Goal: Information Seeking & Learning: Learn about a topic

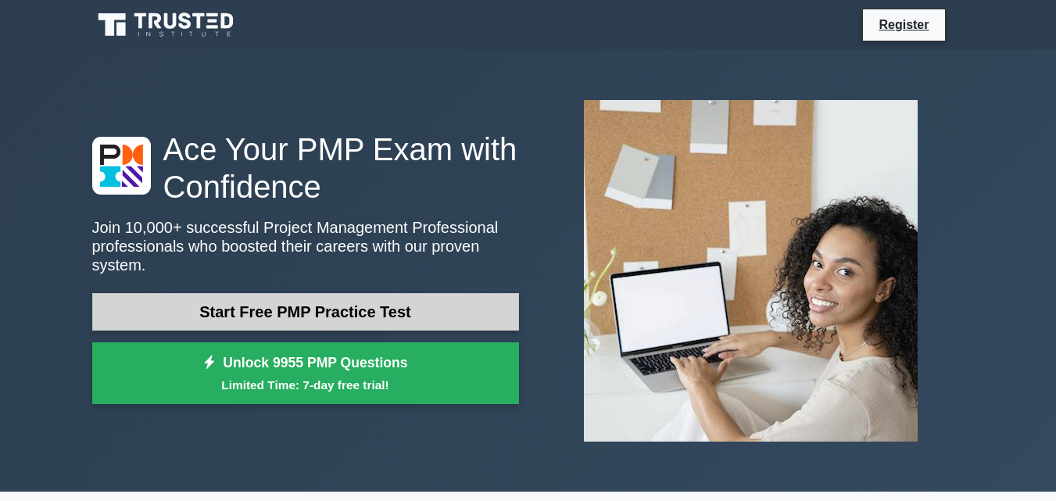
click at [316, 309] on link "Start Free PMP Practice Test" at bounding box center [305, 312] width 427 height 38
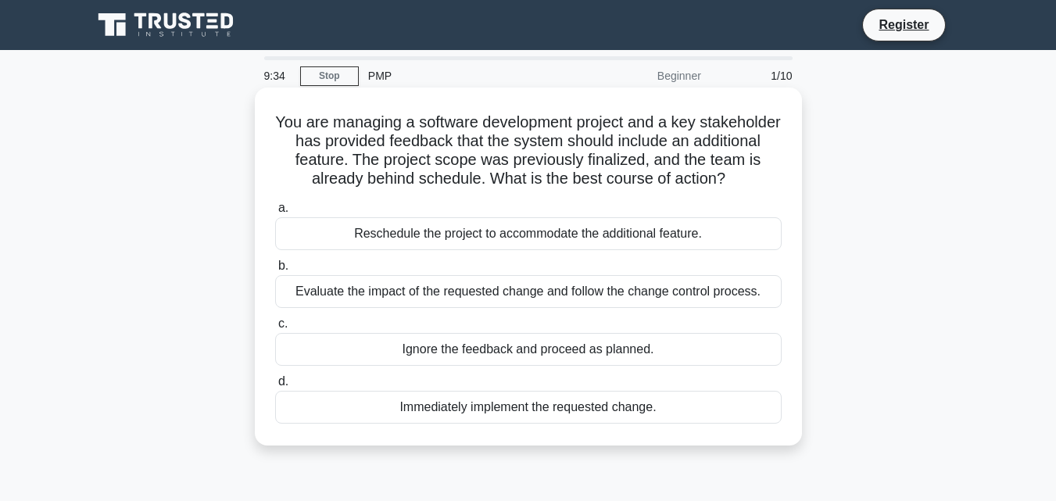
click at [699, 295] on div "Evaluate the impact of the requested change and follow the change control proce…" at bounding box center [528, 291] width 506 height 33
click at [275, 271] on input "b. Evaluate the impact of the requested change and follow the change control pr…" at bounding box center [275, 266] width 0 height 10
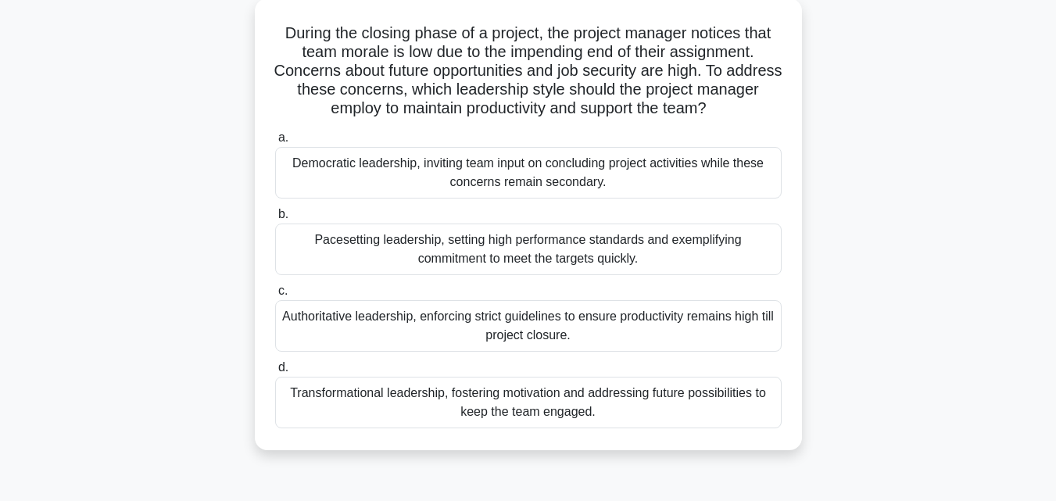
scroll to position [94, 0]
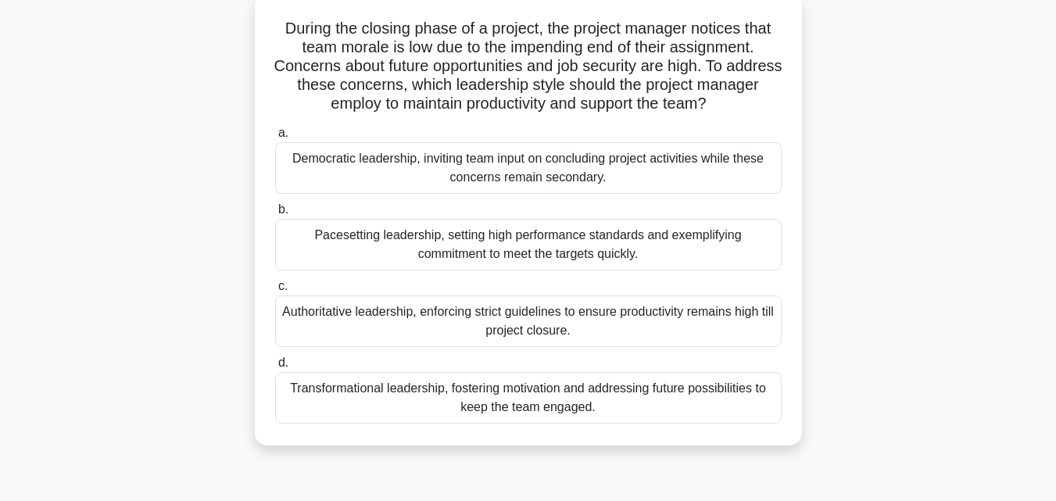
click at [685, 413] on div "Transformational leadership, fostering motivation and addressing future possibi…" at bounding box center [528, 398] width 506 height 52
click at [275, 368] on input "d. Transformational leadership, fostering motivation and addressing future poss…" at bounding box center [275, 363] width 0 height 10
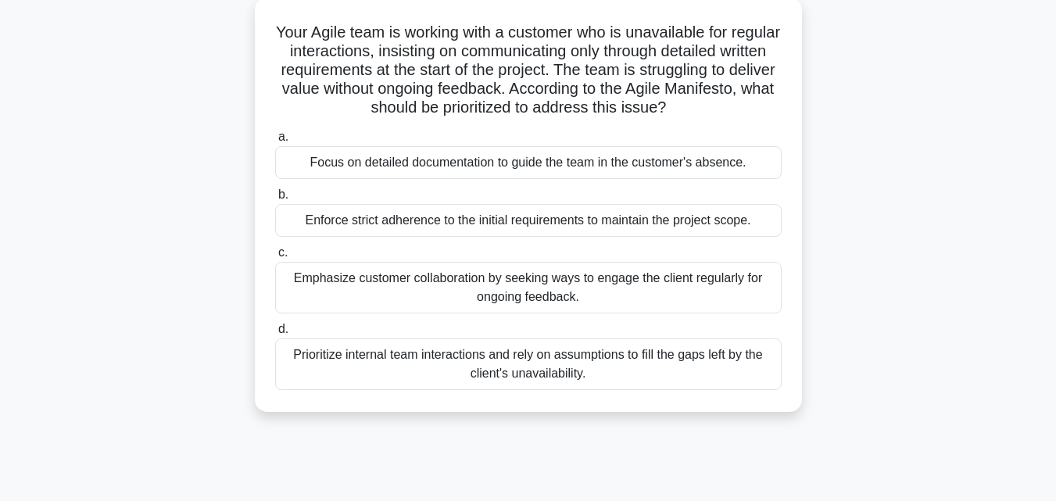
scroll to position [125, 0]
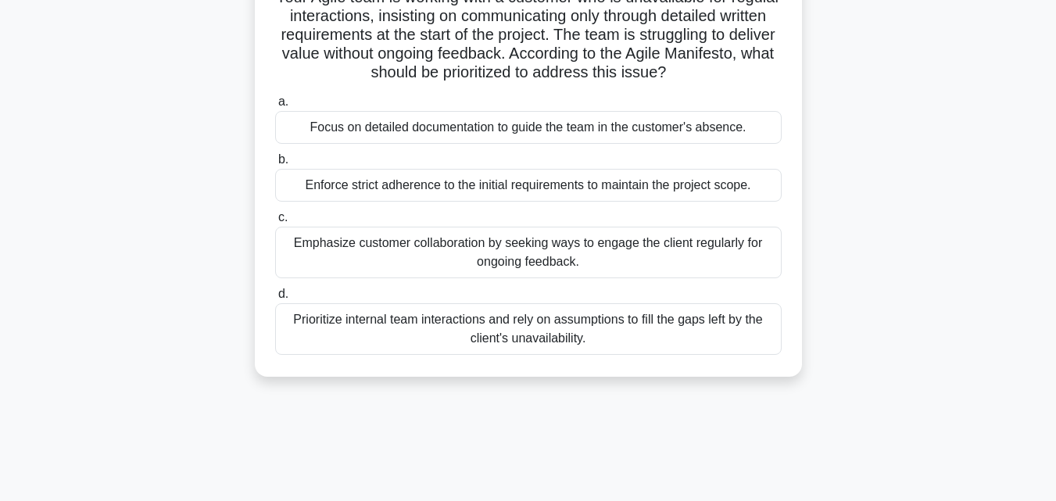
click at [550, 128] on div "Focus on detailed documentation to guide the team in the customer's absence." at bounding box center [528, 127] width 506 height 33
click at [275, 107] on input "a. Focus on detailed documentation to guide the team in the customer's absence." at bounding box center [275, 102] width 0 height 10
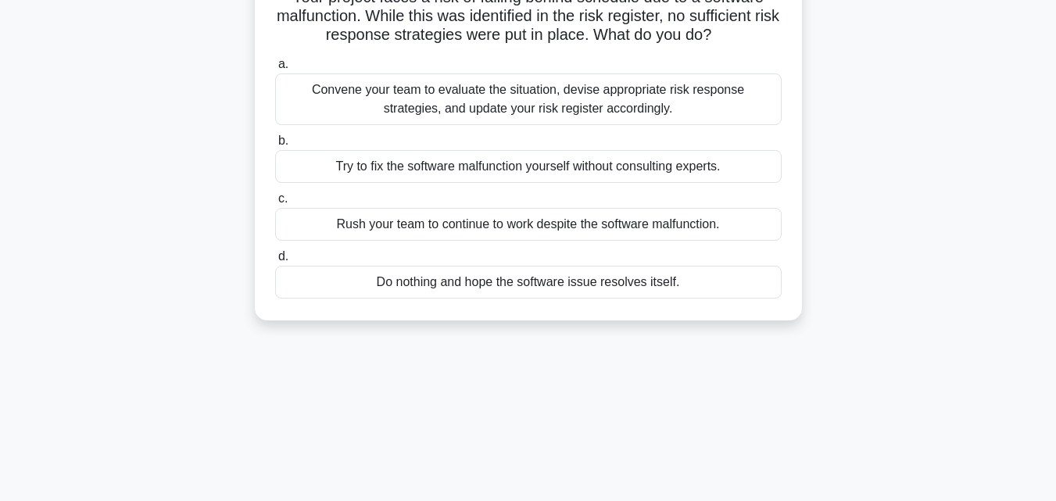
scroll to position [0, 0]
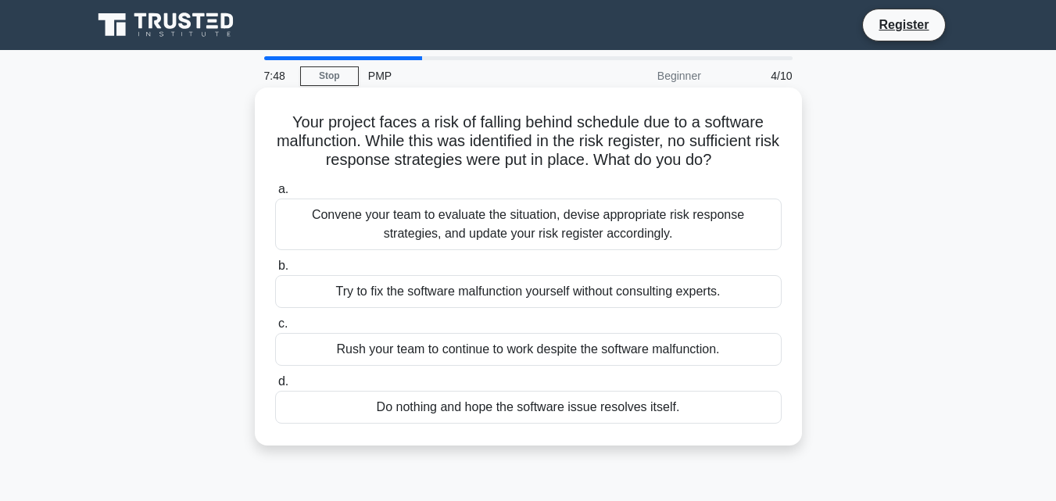
click at [705, 237] on div "Convene your team to evaluate the situation, devise appropriate risk response s…" at bounding box center [528, 225] width 506 height 52
click at [275, 195] on input "a. Convene your team to evaluate the situation, devise appropriate risk respons…" at bounding box center [275, 189] width 0 height 10
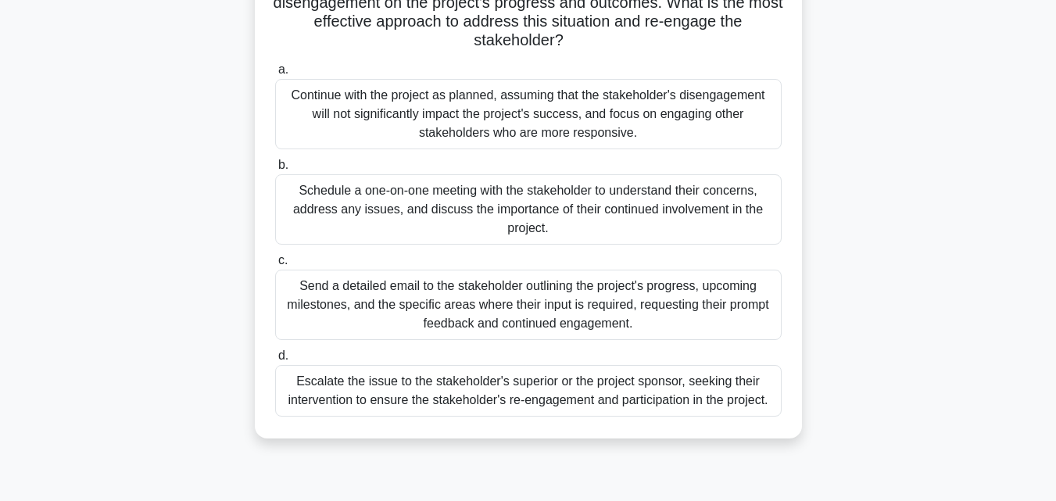
scroll to position [219, 0]
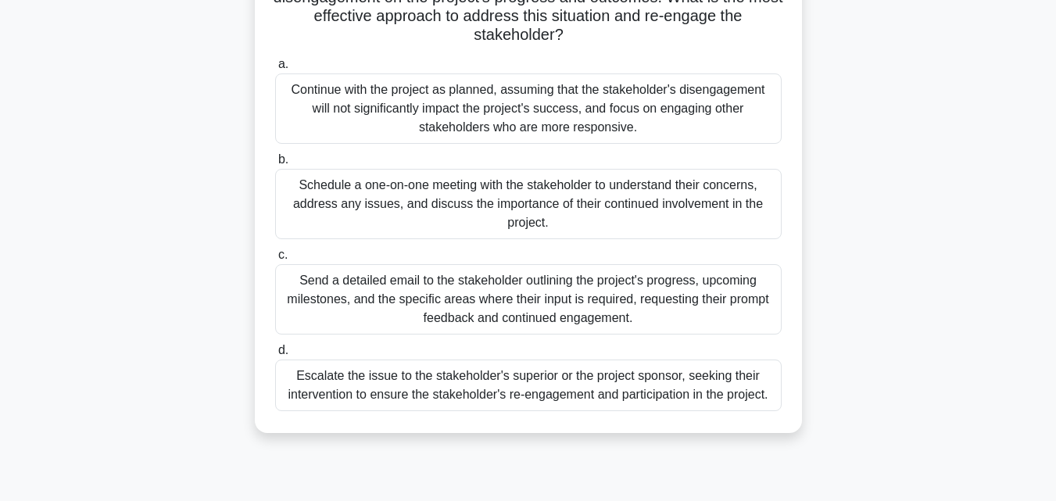
click at [690, 320] on div "Send a detailed email to the stakeholder outlining the project's progress, upco…" at bounding box center [528, 299] width 506 height 70
click at [275, 260] on input "c. Send a detailed email to the stakeholder outlining the project's progress, u…" at bounding box center [275, 255] width 0 height 10
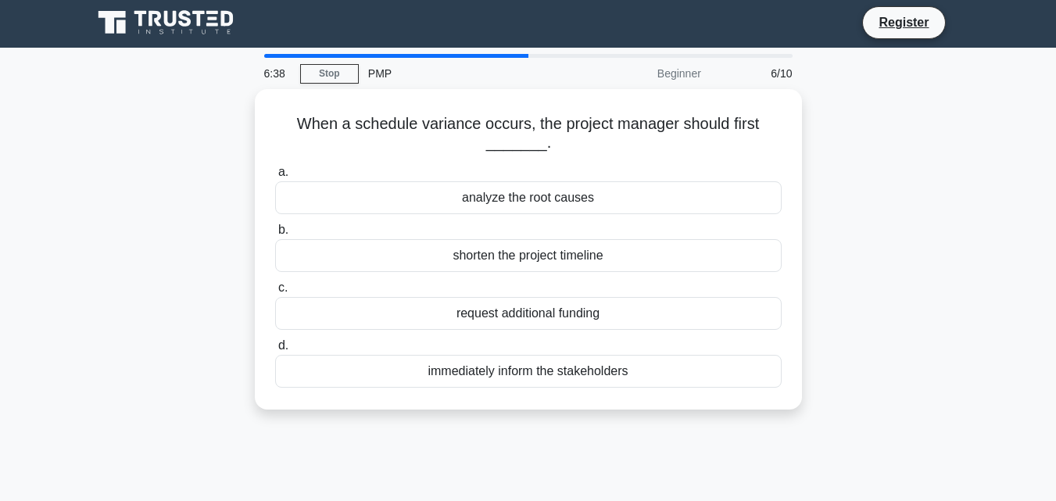
scroll to position [0, 0]
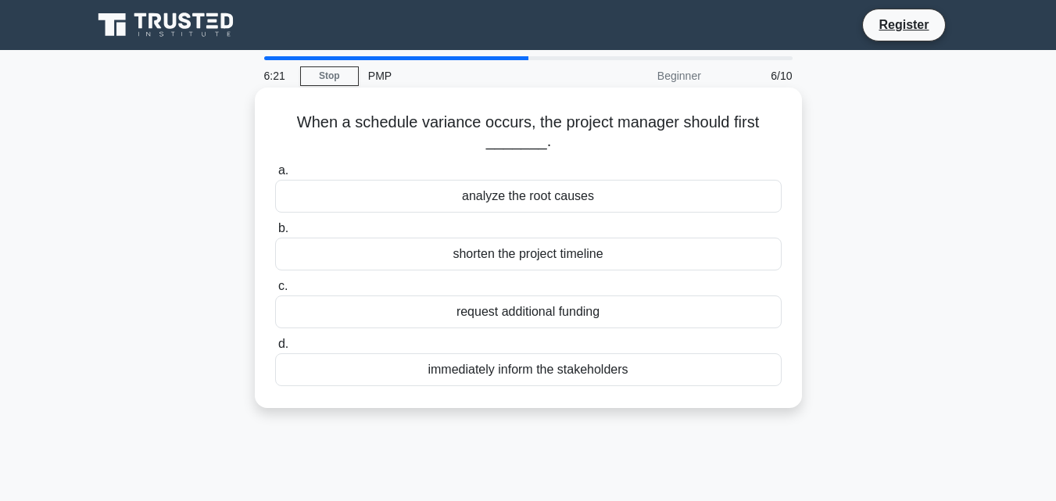
click at [596, 204] on div "analyze the root causes" at bounding box center [528, 196] width 506 height 33
click at [275, 176] on input "a. analyze the root causes" at bounding box center [275, 171] width 0 height 10
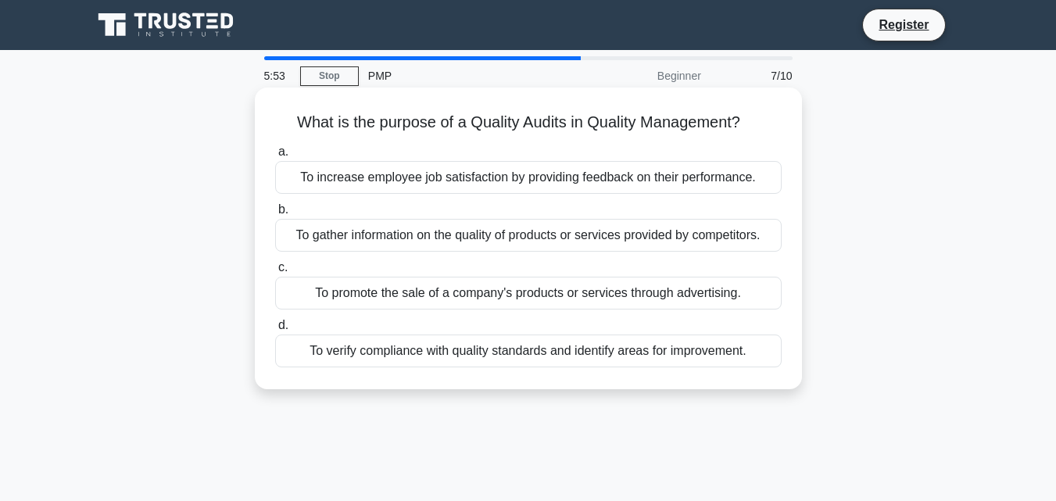
click at [607, 353] on div "To verify compliance with quality standards and identify areas for improvement." at bounding box center [528, 350] width 506 height 33
click at [275, 331] on input "d. To verify compliance with quality standards and identify areas for improveme…" at bounding box center [275, 325] width 0 height 10
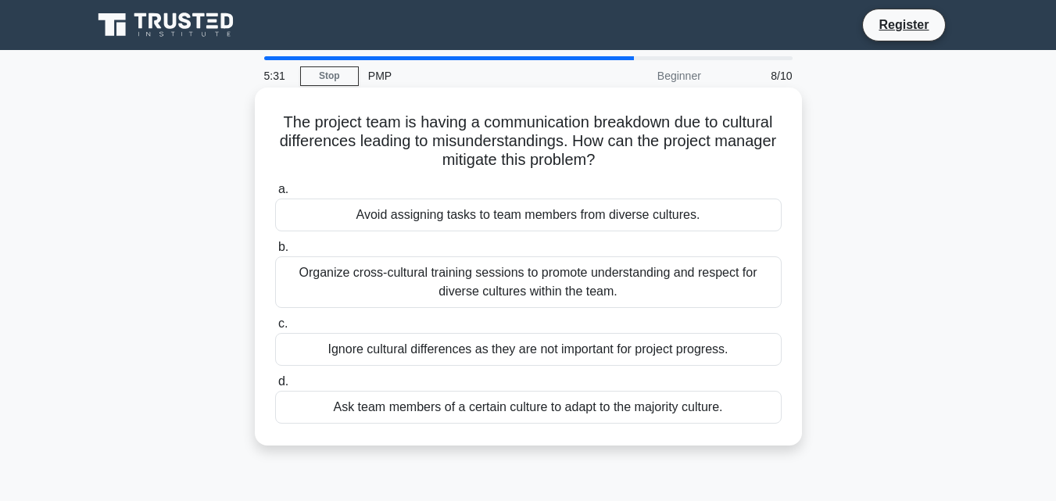
click at [639, 286] on div "Organize cross-cultural training sessions to promote understanding and respect …" at bounding box center [528, 282] width 506 height 52
click at [275, 252] on input "b. Organize cross-cultural training sessions to promote understanding and respe…" at bounding box center [275, 247] width 0 height 10
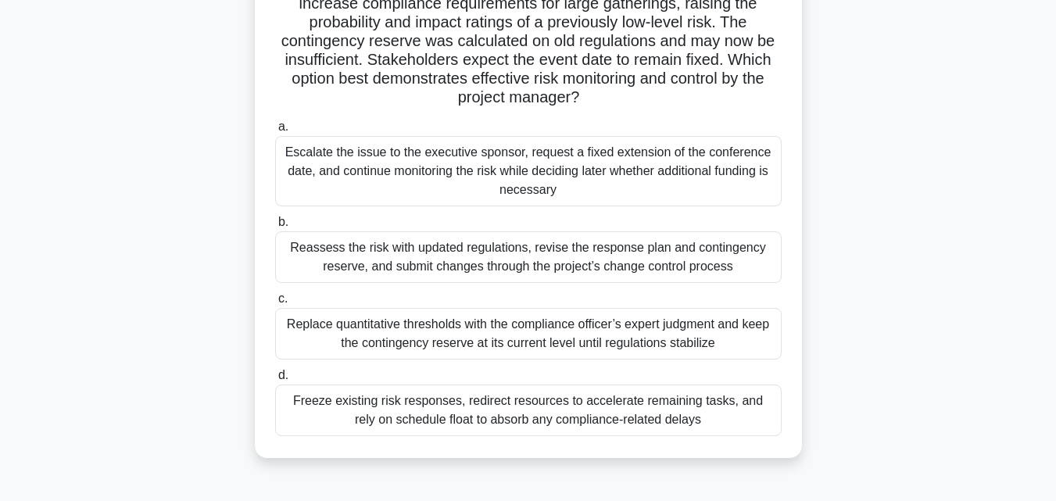
scroll to position [125, 0]
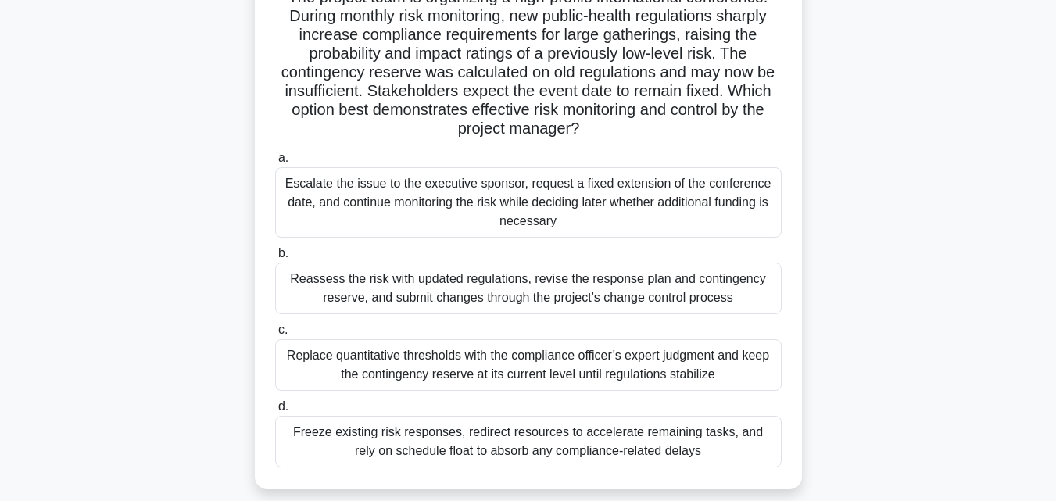
click at [608, 295] on div "Reassess the risk with updated regulations, revise the response plan and contin…" at bounding box center [528, 289] width 506 height 52
click at [275, 259] on input "b. Reassess the risk with updated regulations, revise the response plan and con…" at bounding box center [275, 254] width 0 height 10
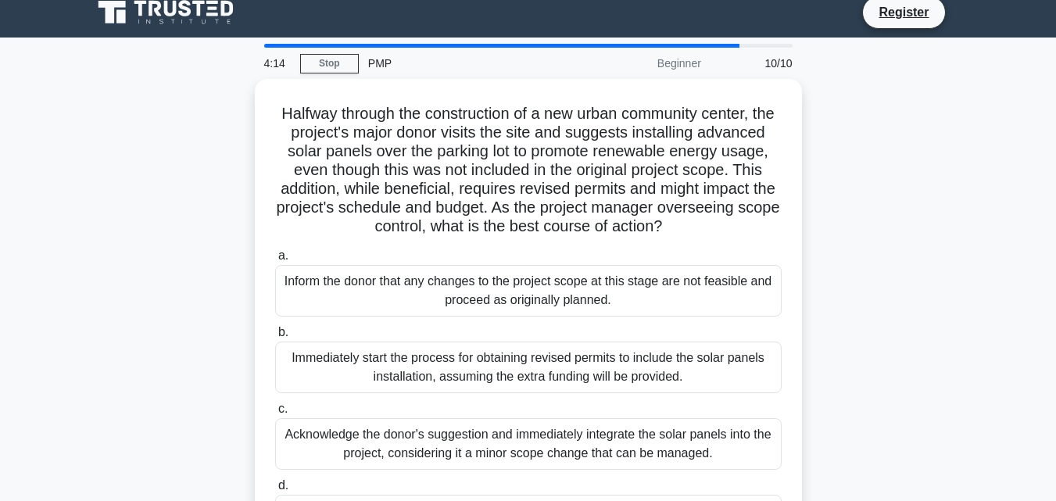
scroll to position [0, 0]
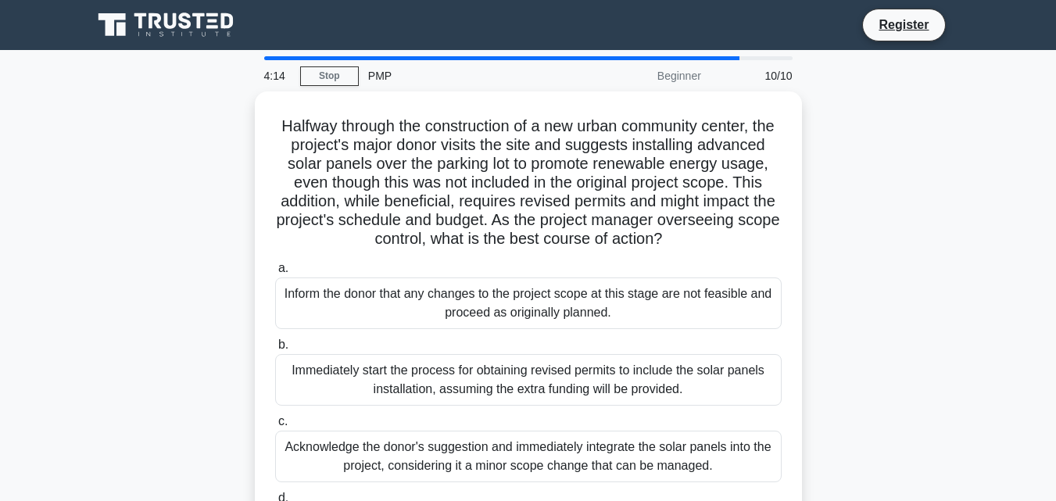
click at [943, 225] on div "Halfway through the construction of a new urban community center, the project's…" at bounding box center [528, 345] width 891 height 508
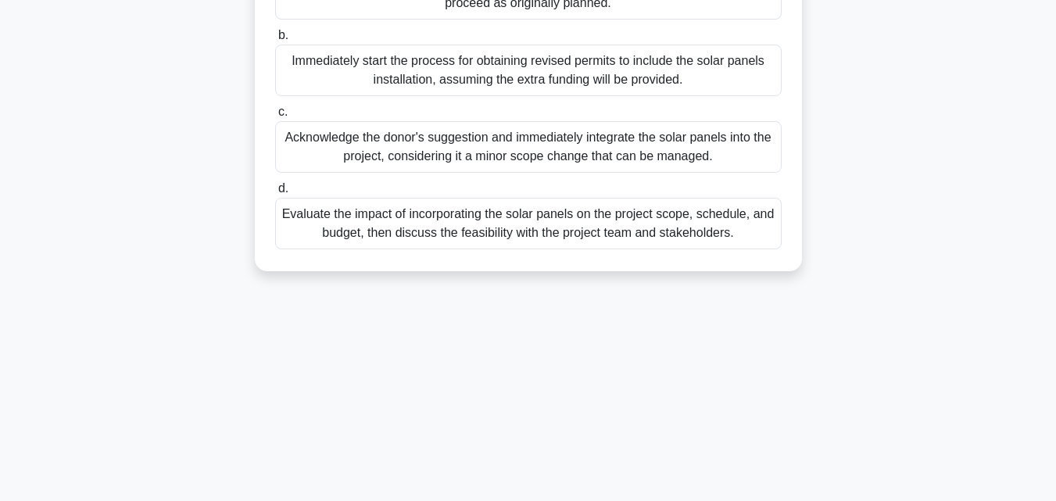
scroll to position [313, 0]
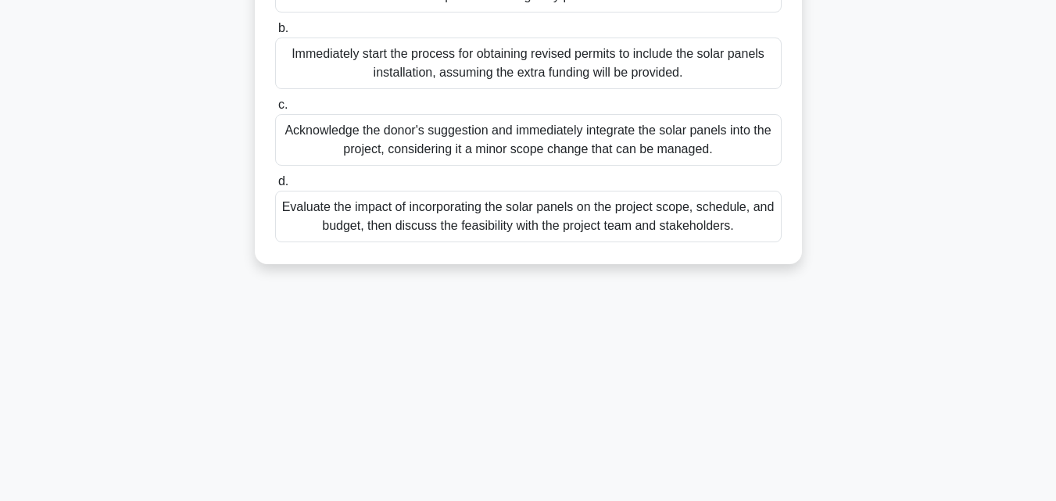
click at [626, 234] on div "Evaluate the impact of incorporating the solar panels on the project scope, sch…" at bounding box center [528, 217] width 506 height 52
click at [275, 187] on input "d. Evaluate the impact of incorporating the solar panels on the project scope, …" at bounding box center [275, 182] width 0 height 10
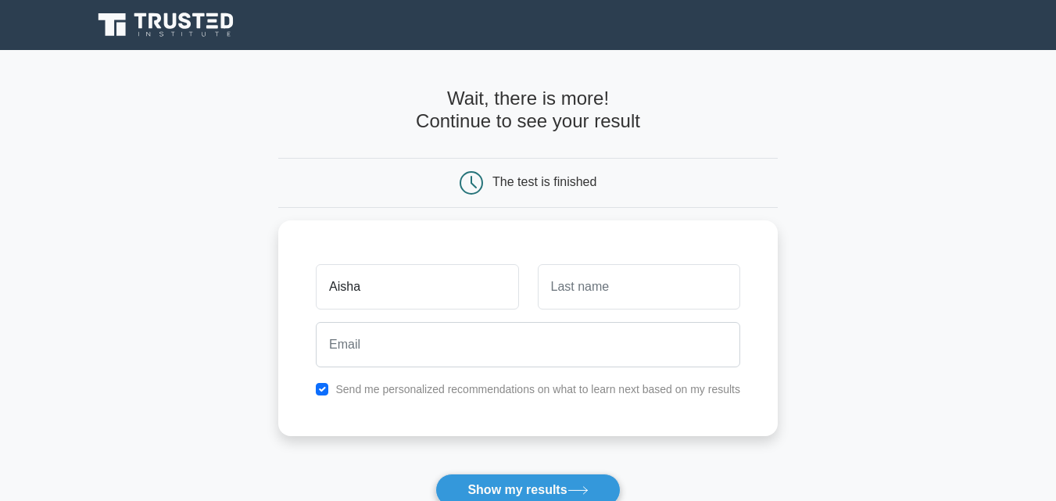
type input "Aisha"
type input "Dawood"
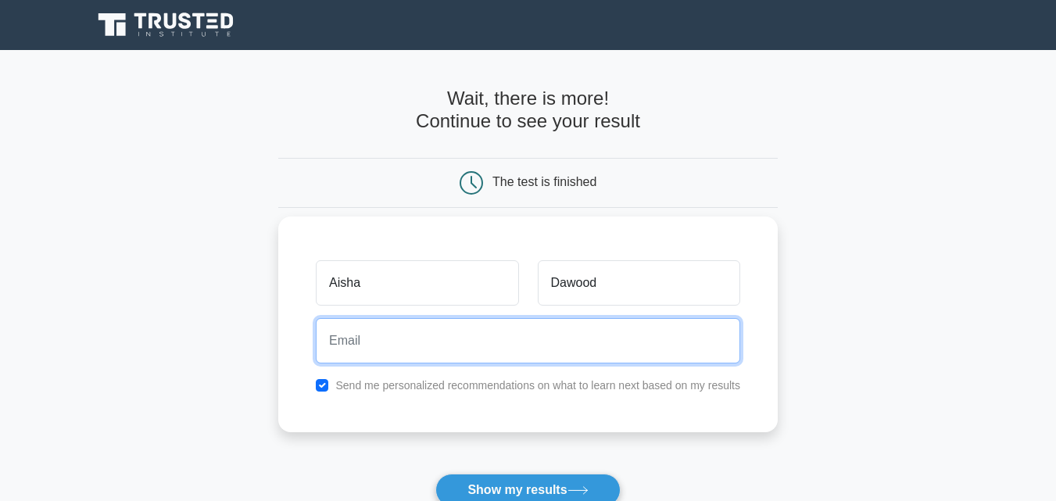
click at [445, 346] on input "email" at bounding box center [528, 340] width 424 height 45
type input "aisha.d4869@gmail.com"
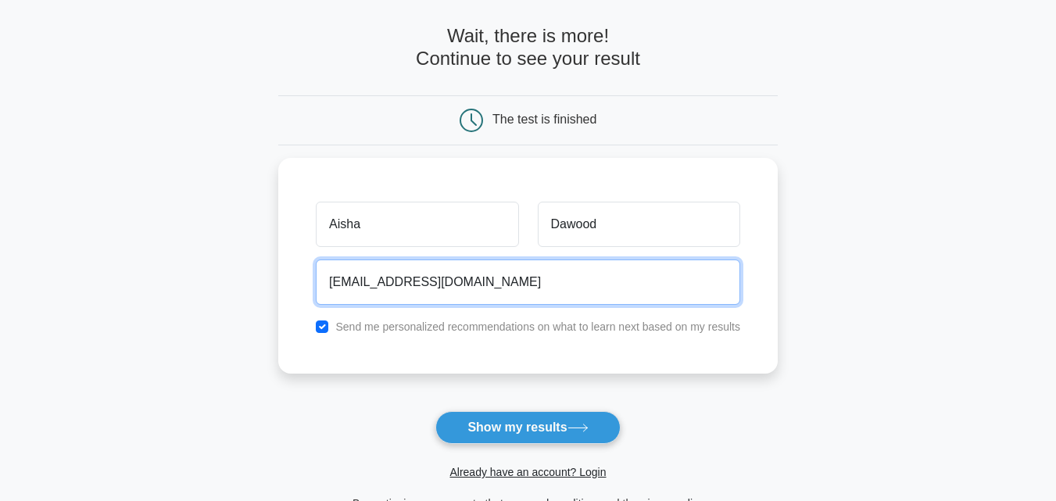
scroll to position [75, 0]
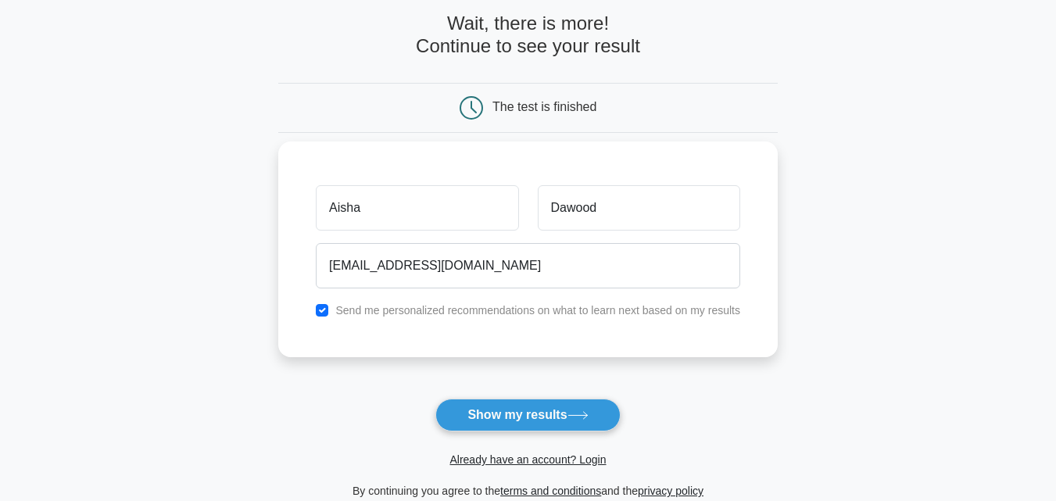
click at [322, 319] on div "Send me personalized recommendations on what to learn next based on my results" at bounding box center [527, 310] width 443 height 19
click at [327, 317] on div "Aisha Dawood aisha.d4869@gmail.com Send me personalized recommendations on what…" at bounding box center [527, 249] width 499 height 216
click at [327, 315] on input "checkbox" at bounding box center [322, 310] width 13 height 13
checkbox input "false"
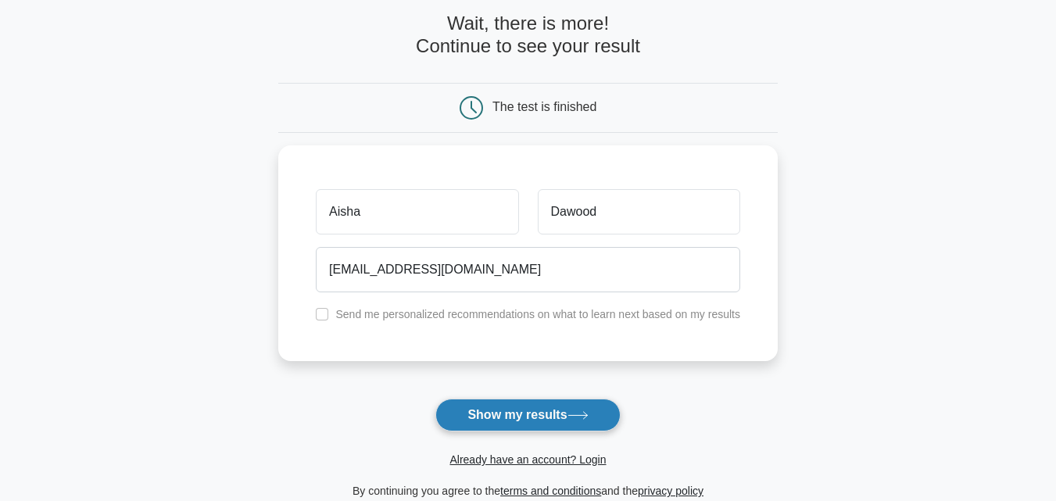
click at [484, 414] on button "Show my results" at bounding box center [527, 415] width 184 height 33
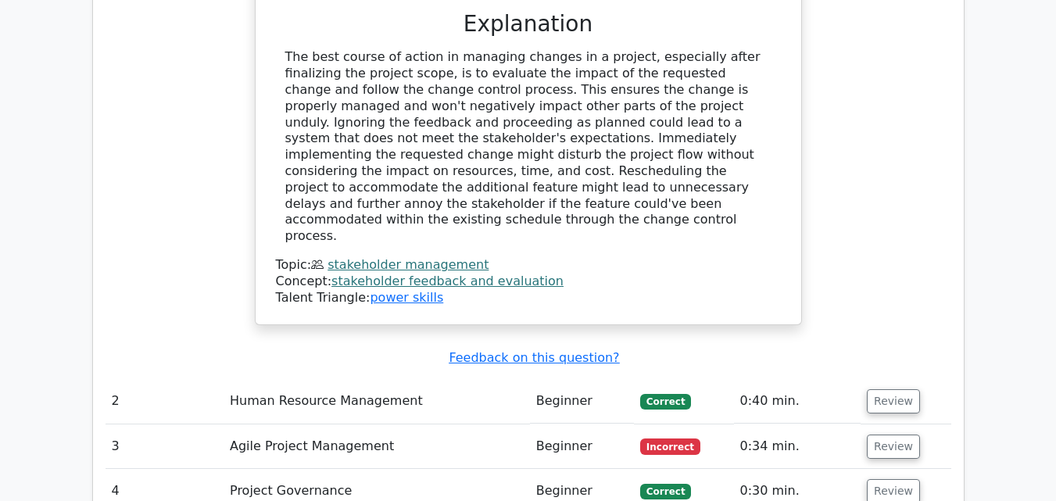
scroll to position [1938, 0]
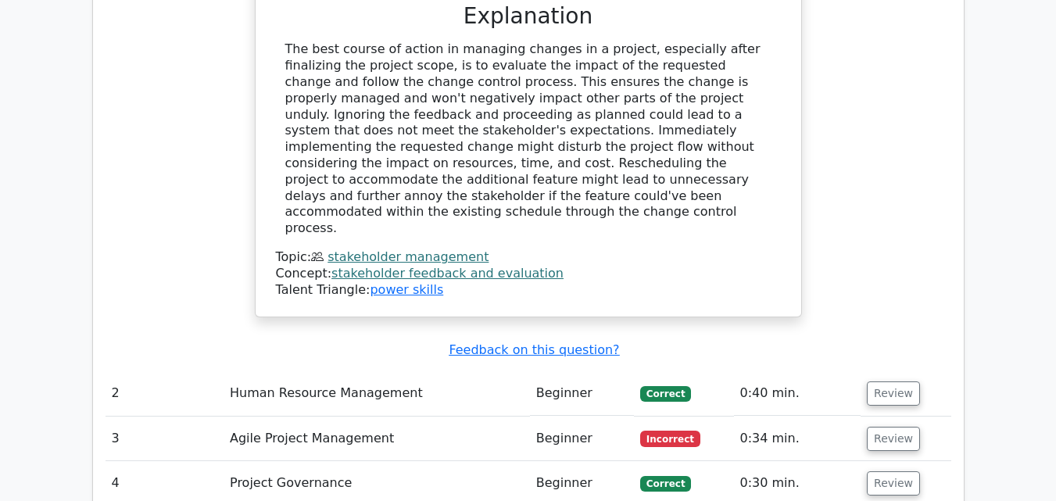
click at [577, 417] on td "Beginner" at bounding box center [582, 439] width 104 height 45
click at [351, 417] on td "Agile Project Management" at bounding box center [377, 439] width 306 height 45
click at [900, 427] on button "Review" at bounding box center [893, 439] width 53 height 24
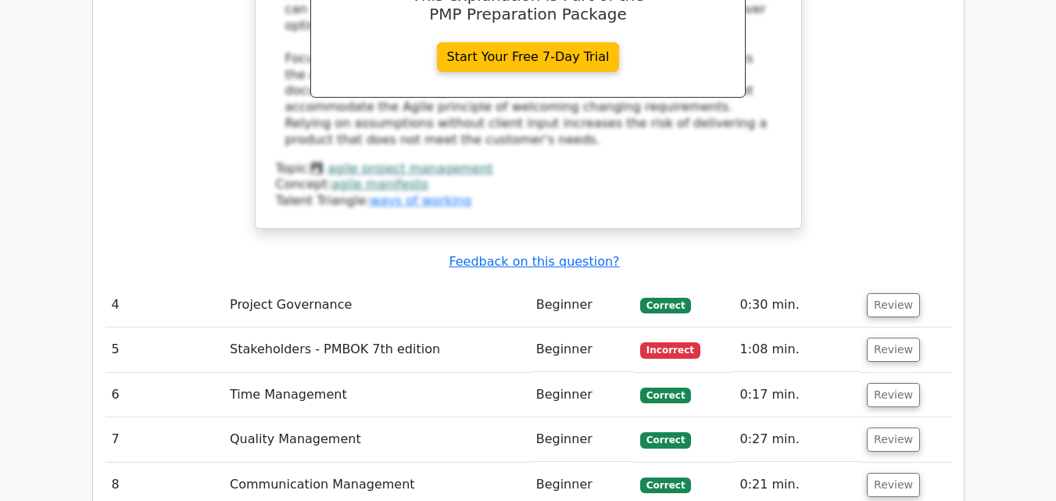
scroll to position [2938, 0]
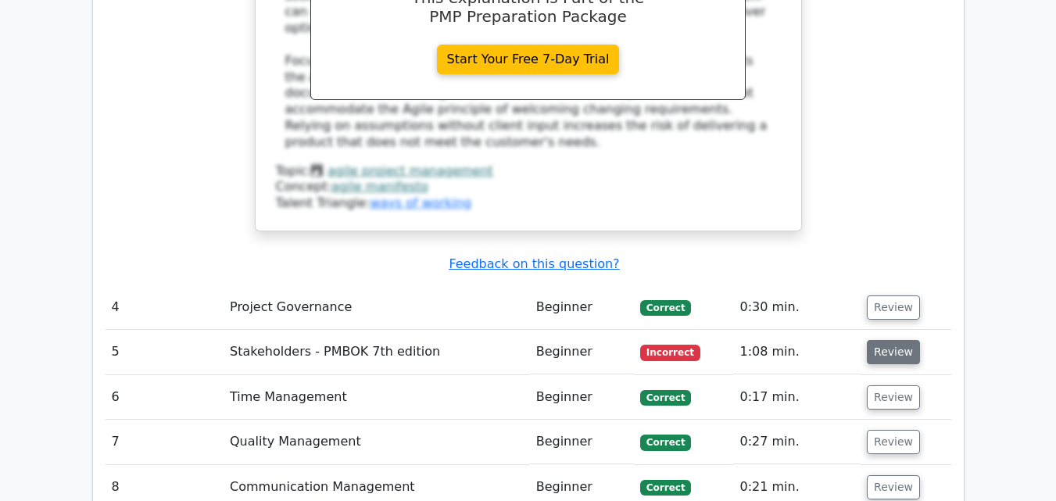
click at [885, 340] on button "Review" at bounding box center [893, 352] width 53 height 24
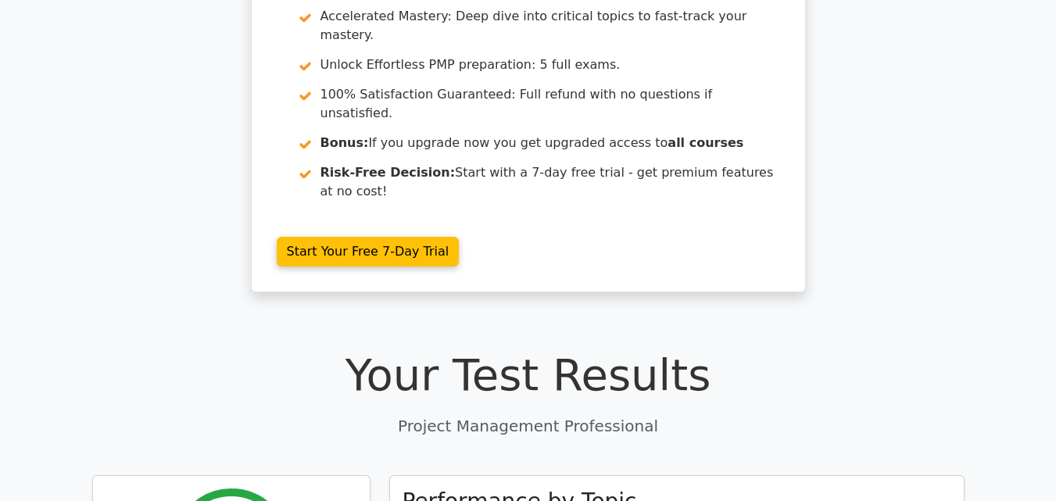
scroll to position [125, 0]
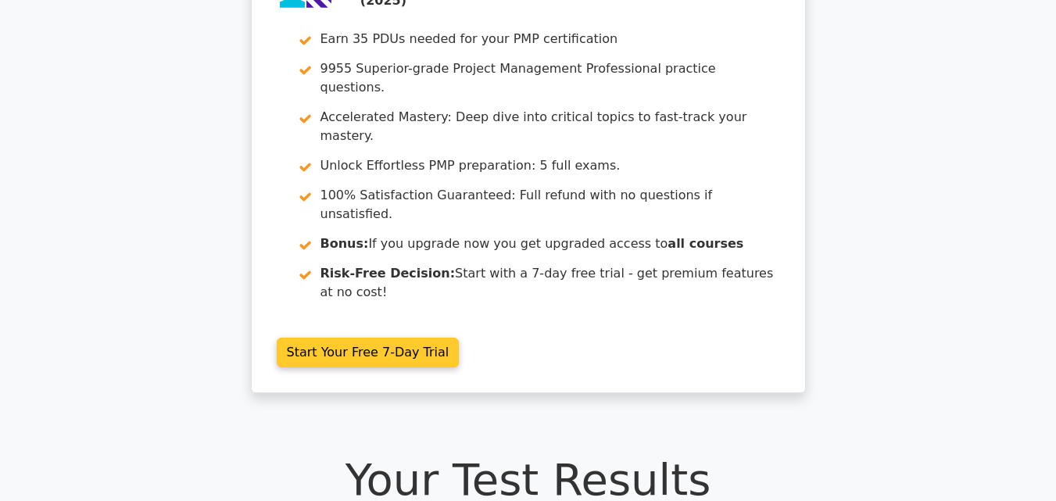
click at [414, 338] on link "Start Your Free 7-Day Trial" at bounding box center [368, 353] width 183 height 30
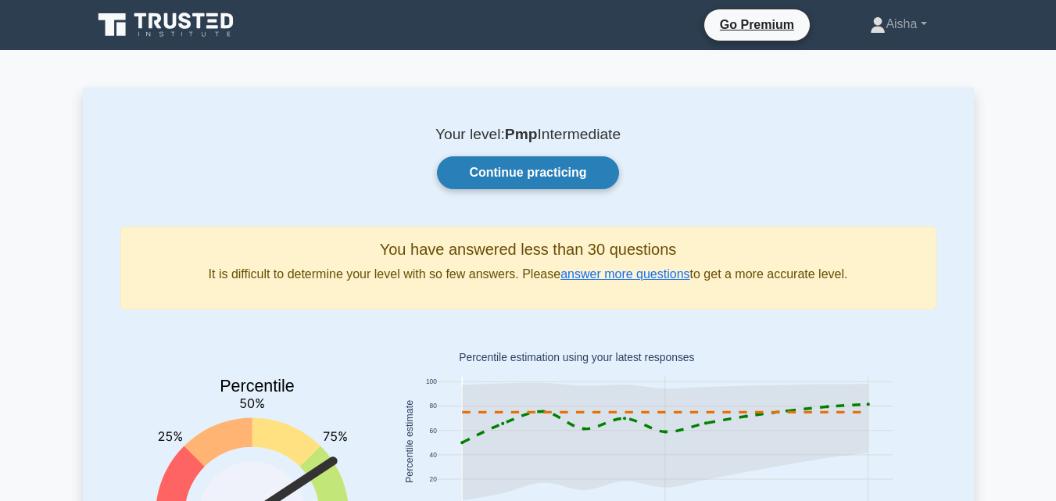
click at [549, 171] on link "Continue practicing" at bounding box center [527, 172] width 181 height 33
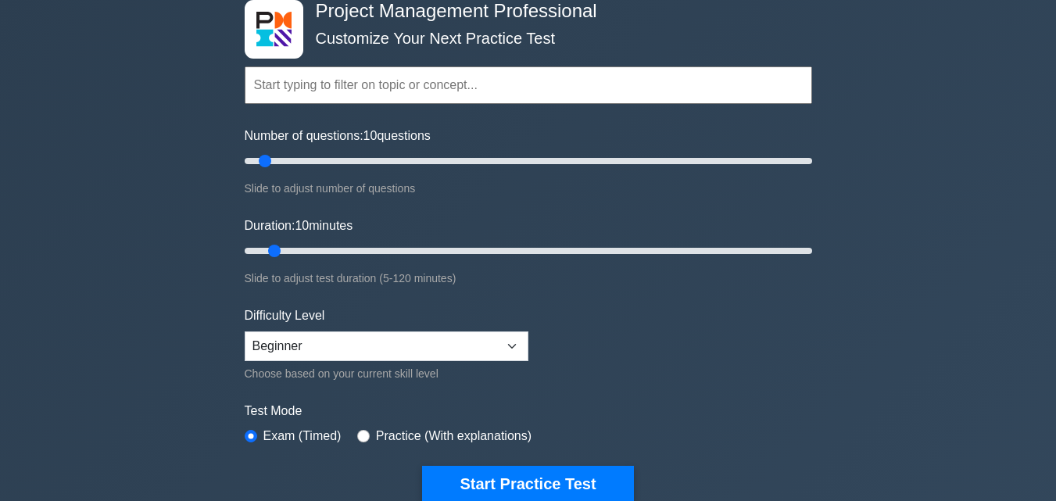
scroll to position [131, 0]
